Goal: Find specific page/section: Find specific page/section

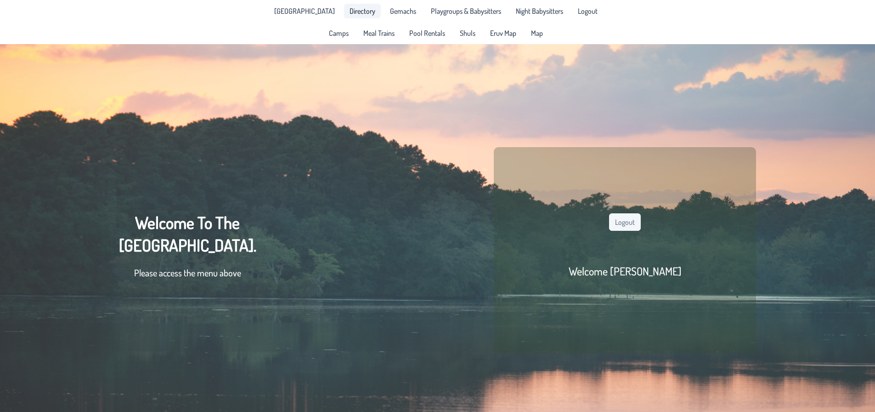
click at [350, 13] on span "Directory" at bounding box center [363, 10] width 26 height 7
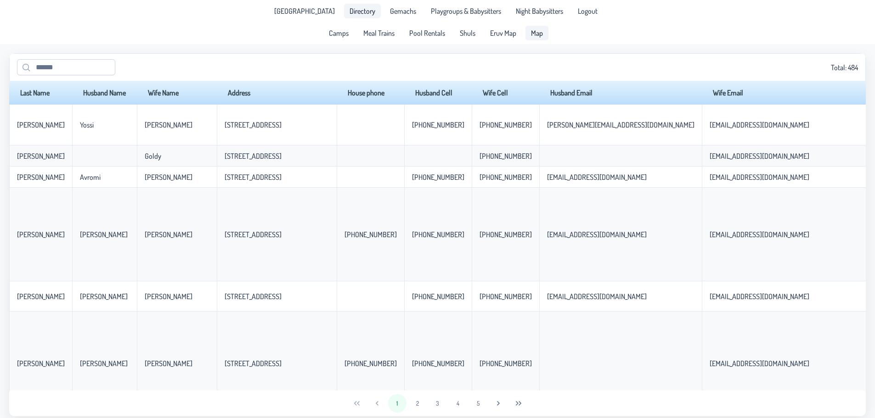
click at [535, 29] on span "Map" at bounding box center [537, 32] width 12 height 7
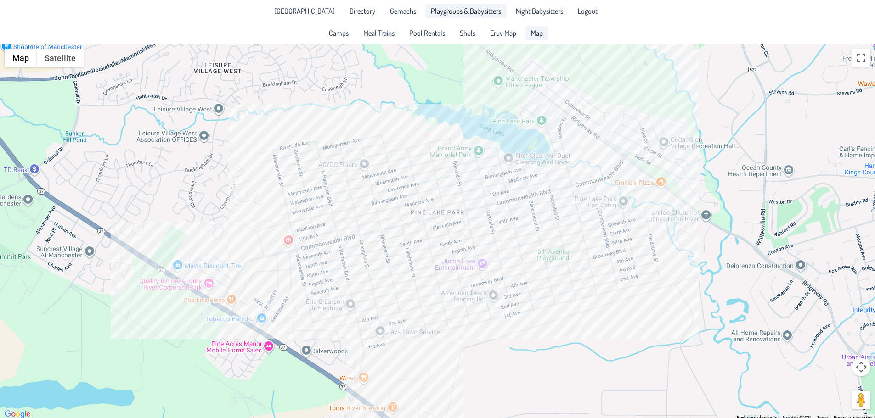
click at [458, 12] on span "Playgroups & Babysitters" at bounding box center [466, 10] width 70 height 7
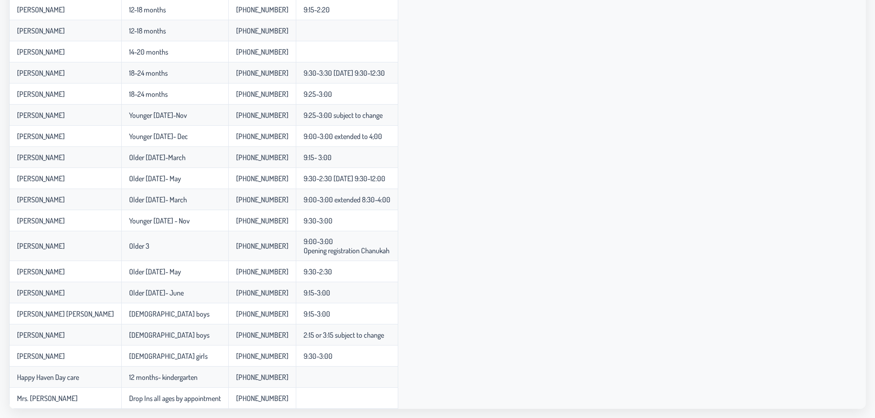
scroll to position [276, 0]
